Goal: Navigation & Orientation: Find specific page/section

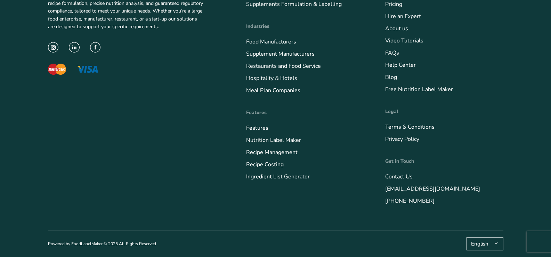
scroll to position [2552, 0]
click at [263, 141] on link "Nutrition Label Maker" at bounding box center [273, 140] width 55 height 8
